Goal: Transaction & Acquisition: Book appointment/travel/reservation

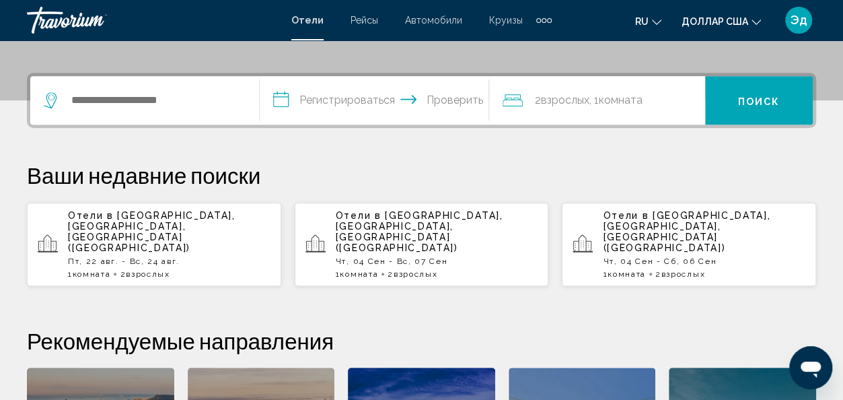
scroll to position [306, 0]
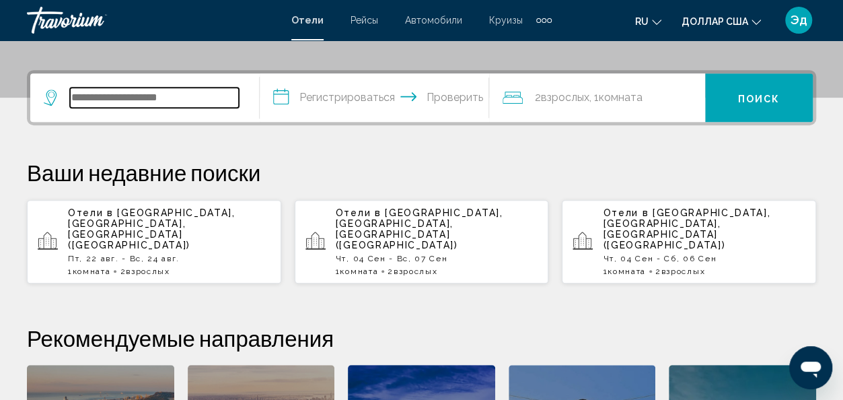
click at [199, 99] on input "Виджет поиска" at bounding box center [154, 98] width 169 height 20
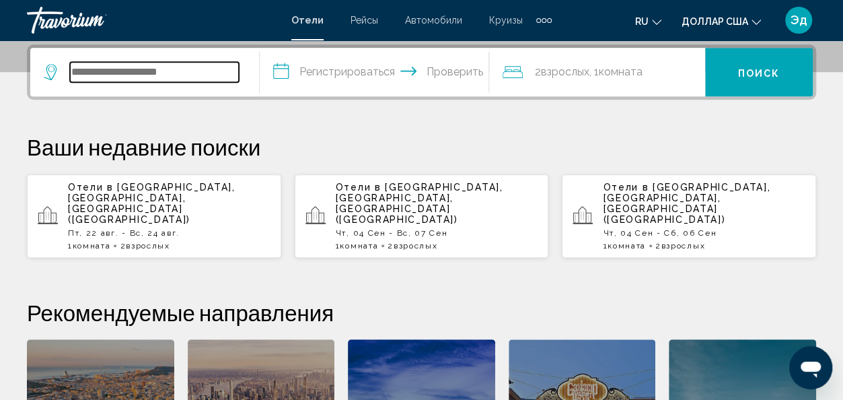
scroll to position [333, 0]
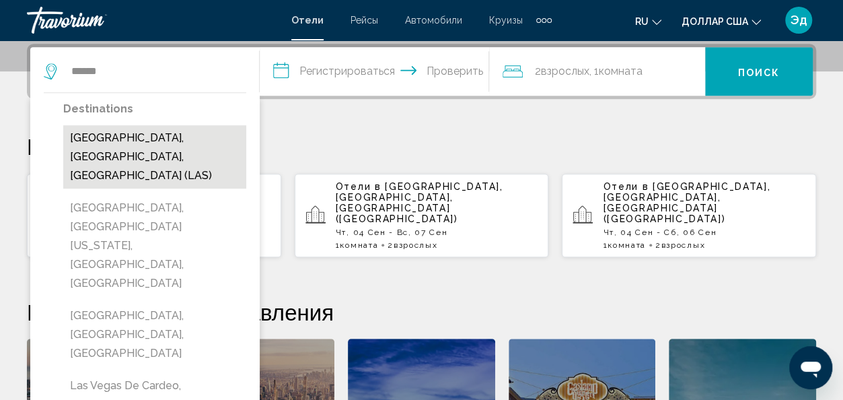
click at [199, 134] on button "[GEOGRAPHIC_DATA], [GEOGRAPHIC_DATA], [GEOGRAPHIC_DATA] (LAS)" at bounding box center [154, 156] width 183 height 63
type input "**********"
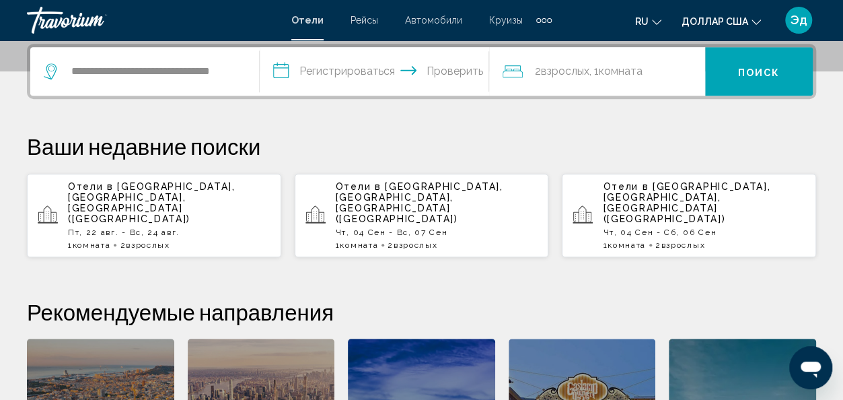
click at [276, 70] on input "**********" at bounding box center [377, 73] width 235 height 53
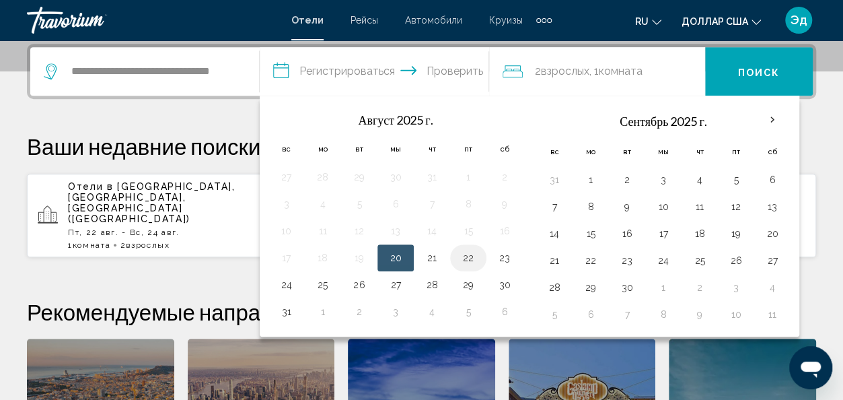
click at [468, 258] on button "22" at bounding box center [469, 257] width 22 height 19
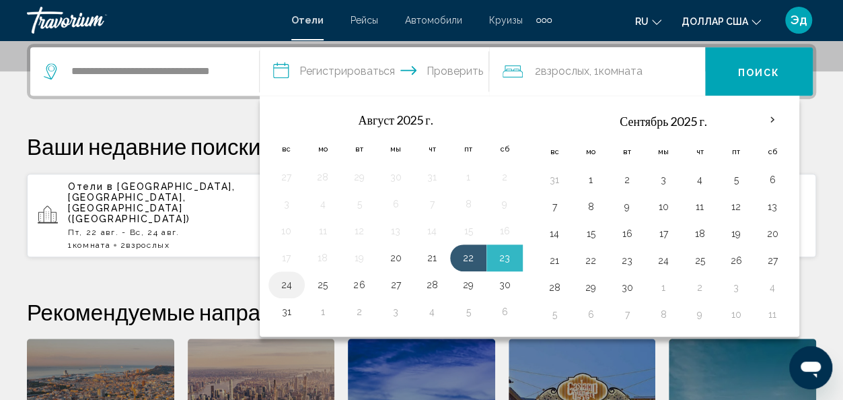
click at [289, 283] on button "24" at bounding box center [287, 284] width 22 height 19
type input "**********"
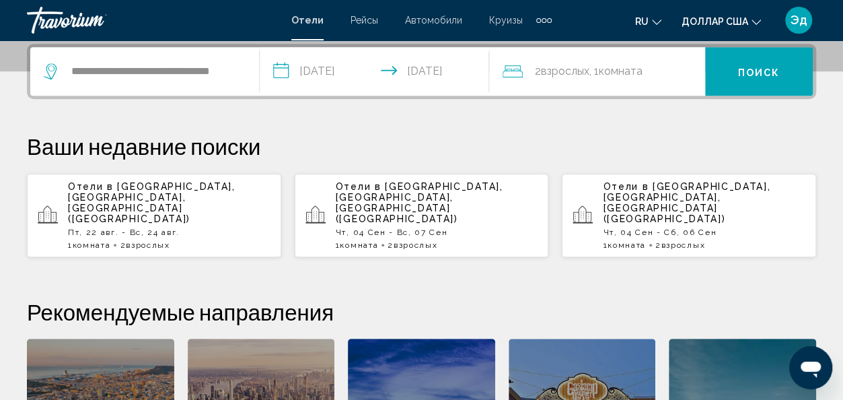
click at [794, 69] on button "Поиск" at bounding box center [759, 71] width 108 height 48
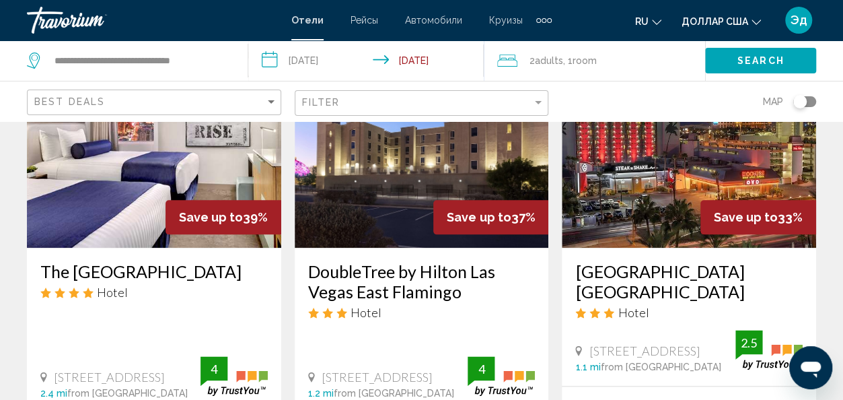
scroll to position [683, 0]
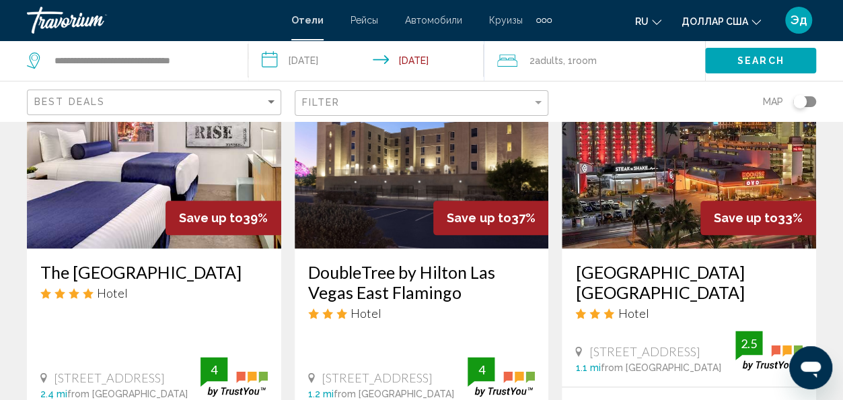
click at [221, 262] on h3 "The [GEOGRAPHIC_DATA]" at bounding box center [154, 272] width 228 height 20
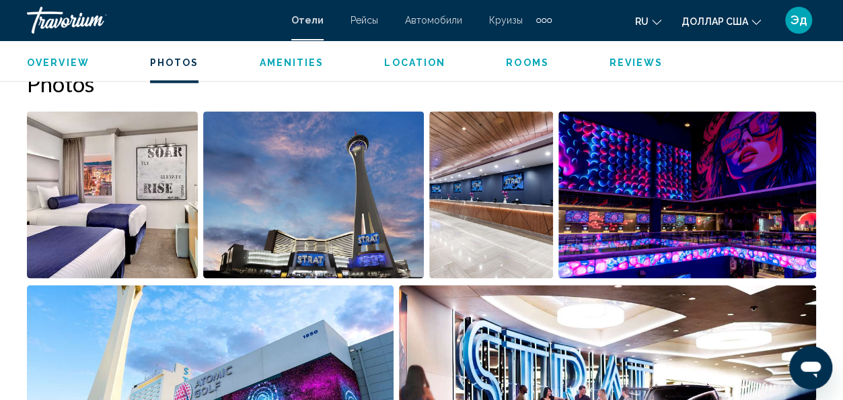
scroll to position [903, 0]
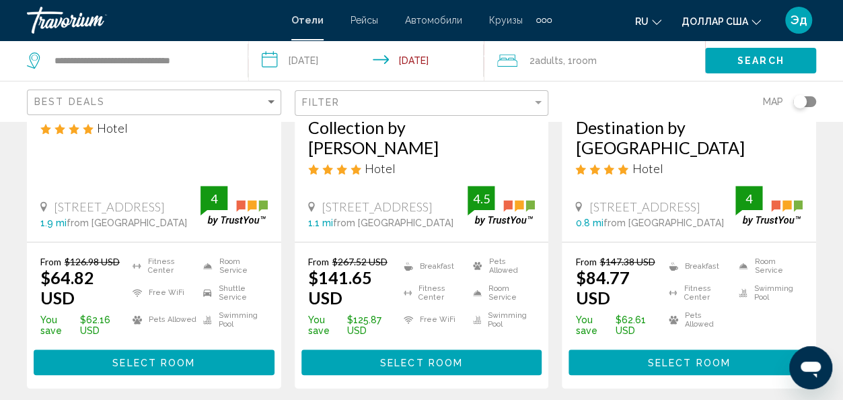
scroll to position [301, 0]
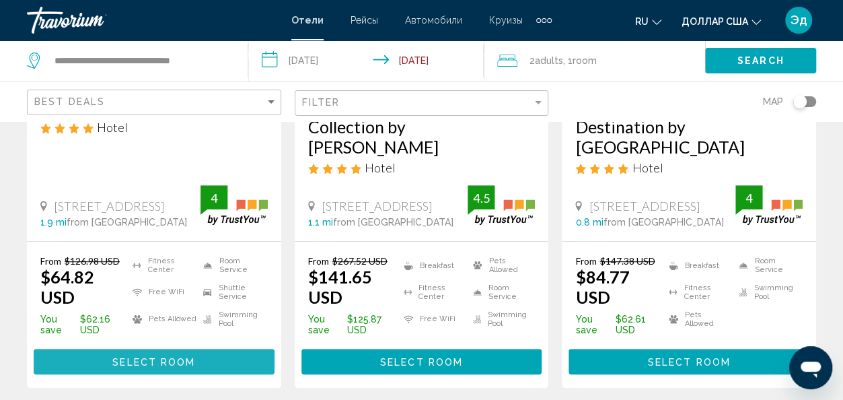
click at [219, 349] on button "Select Room" at bounding box center [154, 361] width 241 height 25
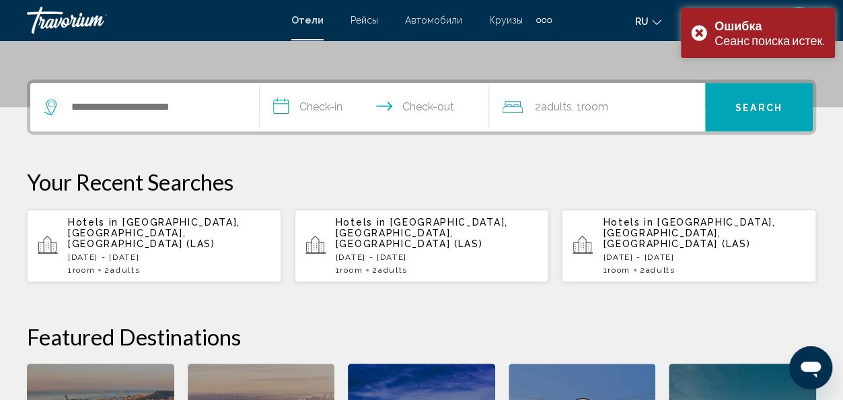
scroll to position [303, 0]
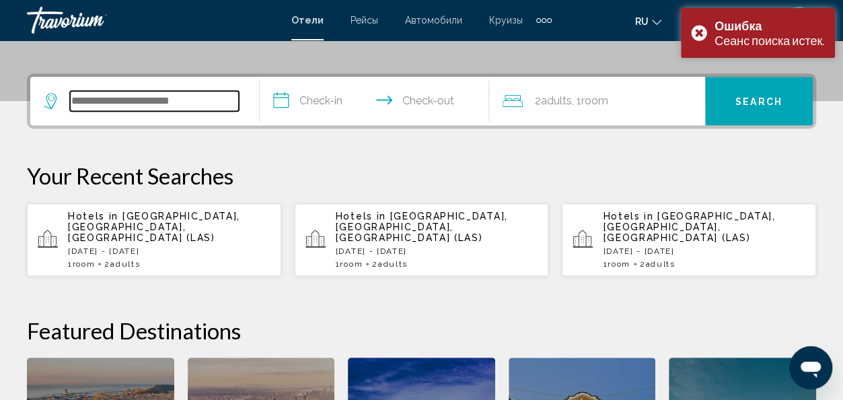
click at [171, 98] on input "Search widget" at bounding box center [154, 101] width 169 height 20
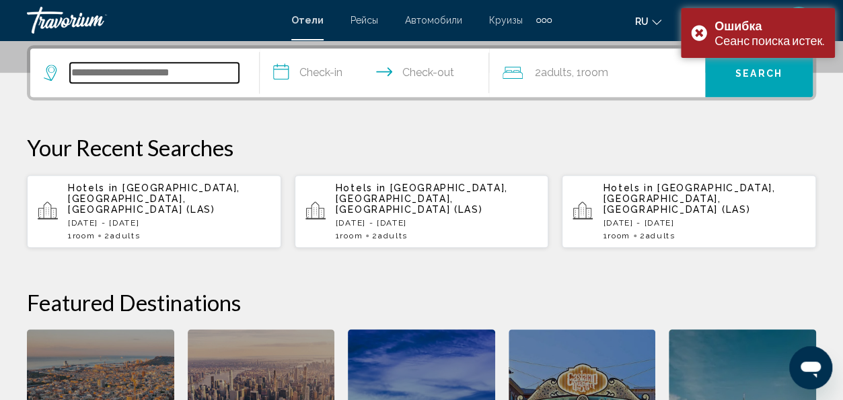
scroll to position [333, 0]
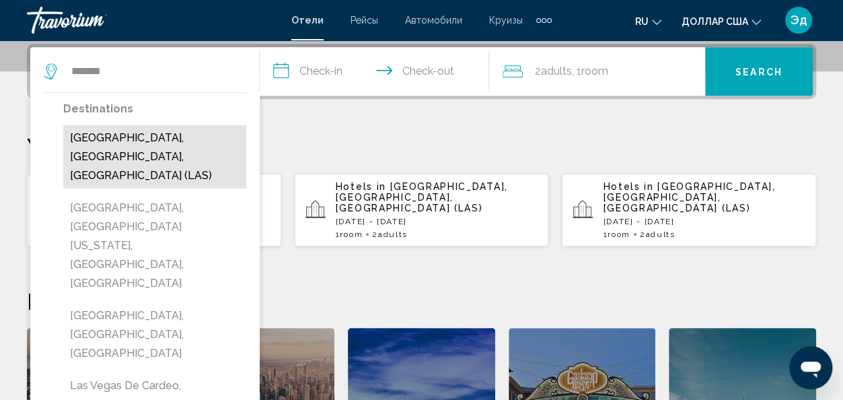
click at [156, 141] on button "[GEOGRAPHIC_DATA], [GEOGRAPHIC_DATA], [GEOGRAPHIC_DATA] (LAS)" at bounding box center [154, 156] width 183 height 63
type input "**********"
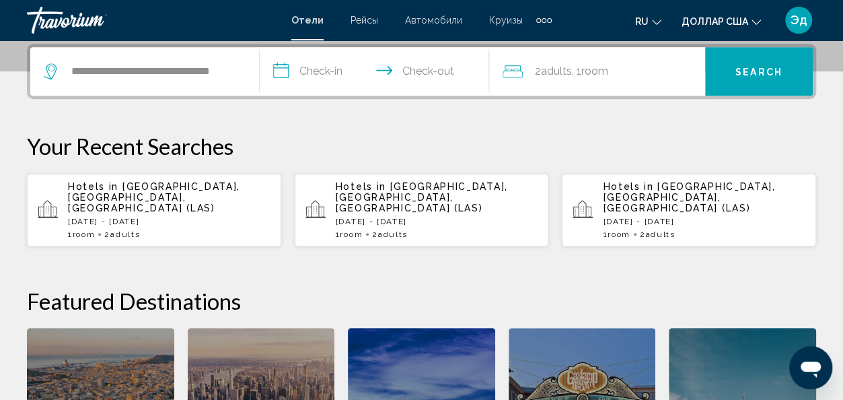
click at [281, 76] on input "**********" at bounding box center [377, 73] width 235 height 53
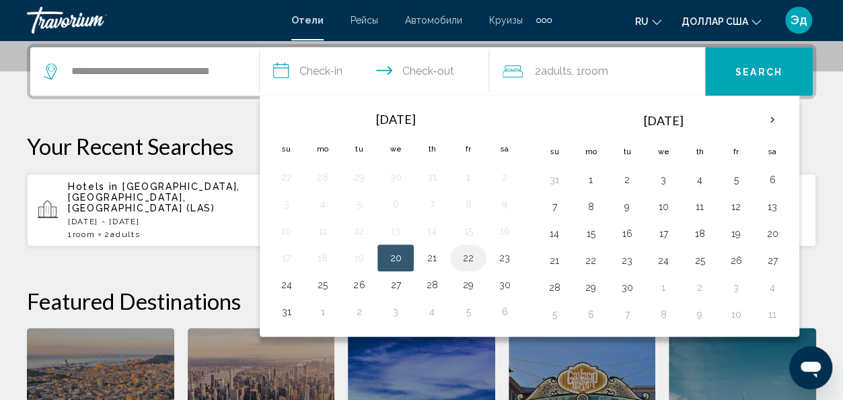
click at [465, 256] on button "22" at bounding box center [469, 257] width 22 height 19
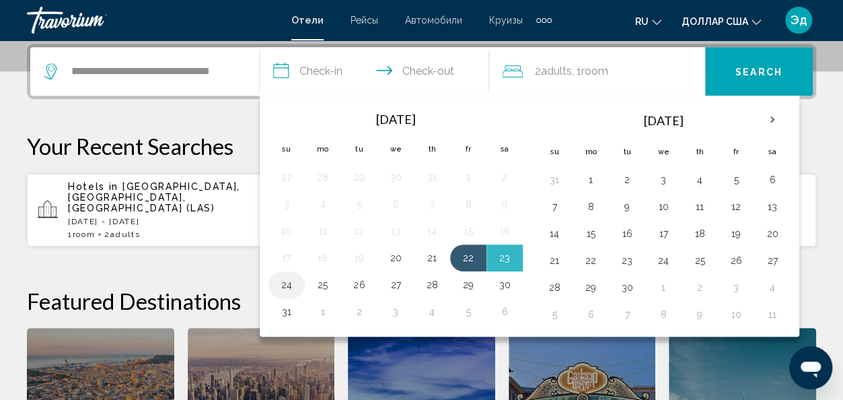
click at [281, 285] on button "24" at bounding box center [287, 284] width 22 height 19
type input "**********"
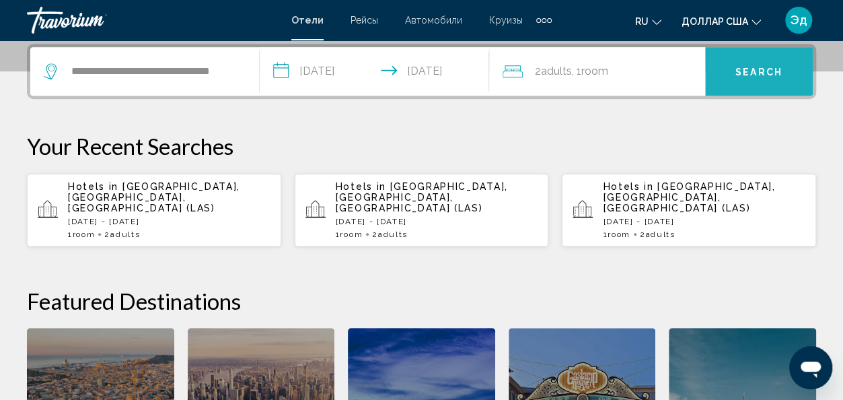
click at [728, 75] on button "Search" at bounding box center [759, 71] width 108 height 48
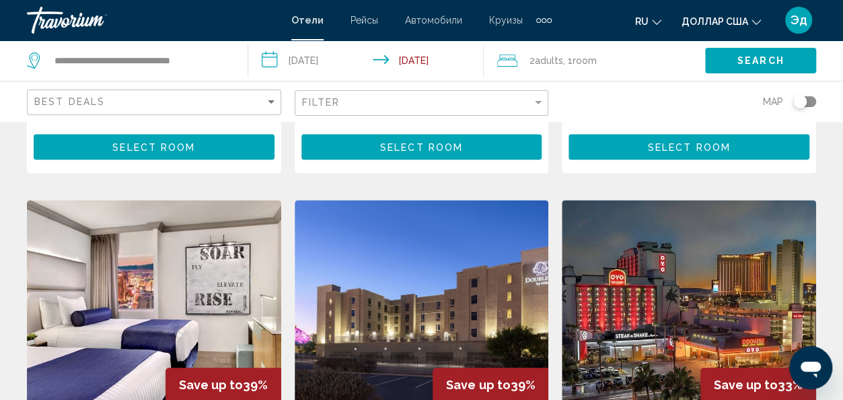
scroll to position [518, 0]
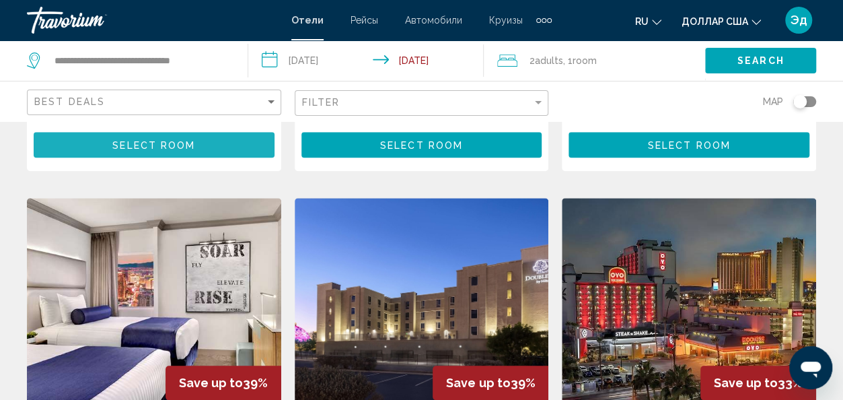
click at [165, 140] on span "Select Room" at bounding box center [153, 145] width 83 height 11
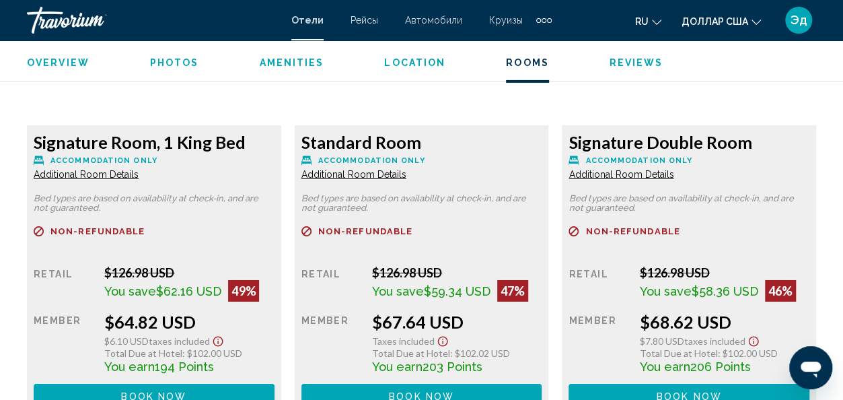
scroll to position [2190, 0]
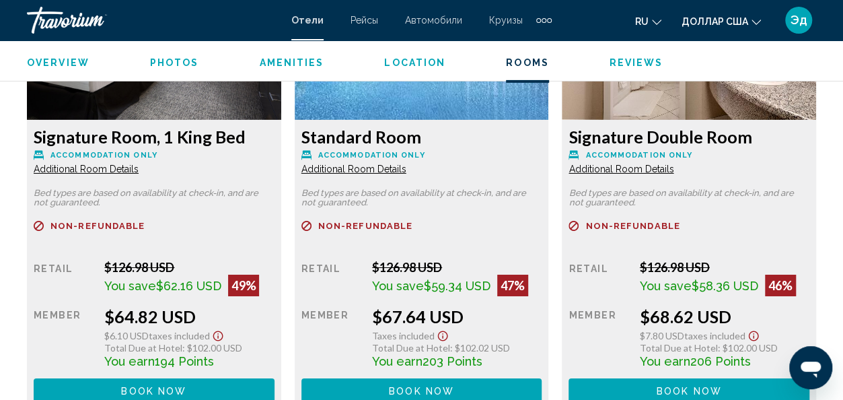
click at [205, 387] on button "Book now No longer available" at bounding box center [154, 390] width 241 height 25
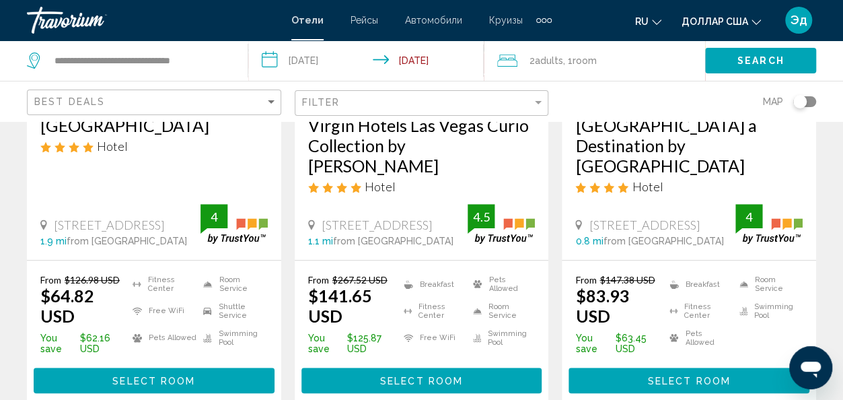
scroll to position [281, 0]
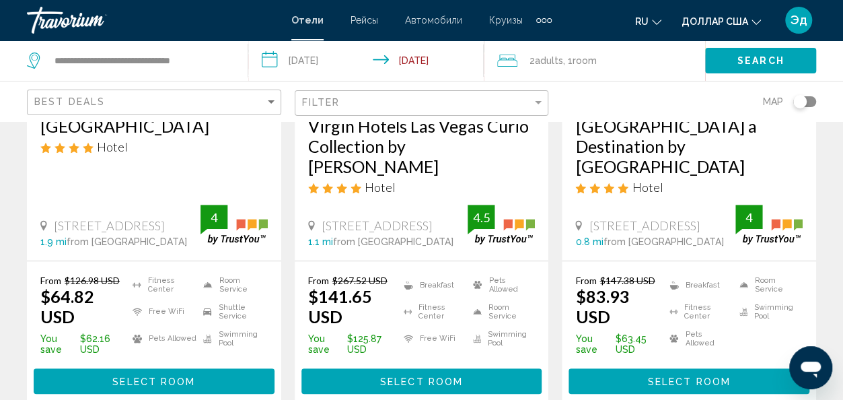
click at [664, 151] on h3 "[GEOGRAPHIC_DATA] a Destination by [GEOGRAPHIC_DATA]" at bounding box center [690, 146] width 228 height 61
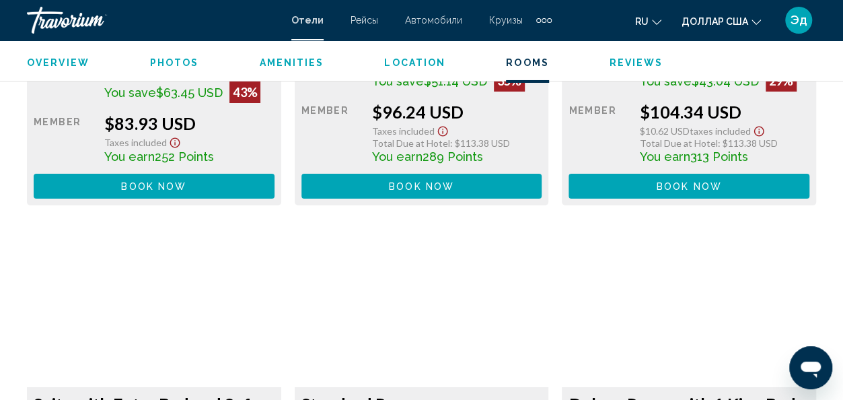
scroll to position [2393, 0]
